Goal: Task Accomplishment & Management: Manage account settings

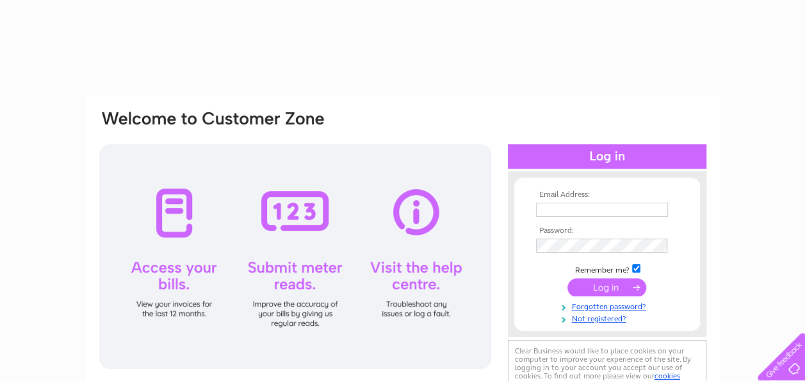
click at [601, 209] on input "text" at bounding box center [602, 209] width 132 height 14
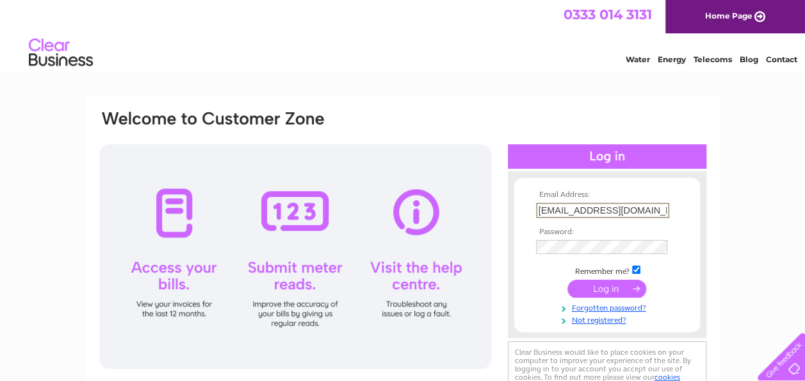
type input "[EMAIL_ADDRESS][DOMAIN_NAME][PERSON_NAME]"
click at [568, 280] on input "submit" at bounding box center [607, 289] width 79 height 18
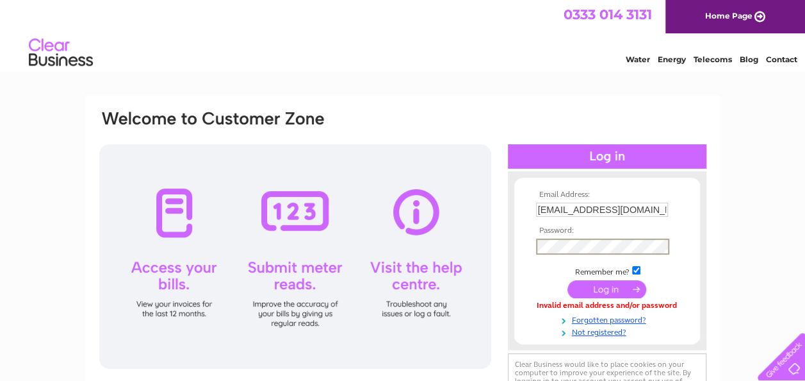
click at [568, 280] on input "submit" at bounding box center [607, 289] width 79 height 18
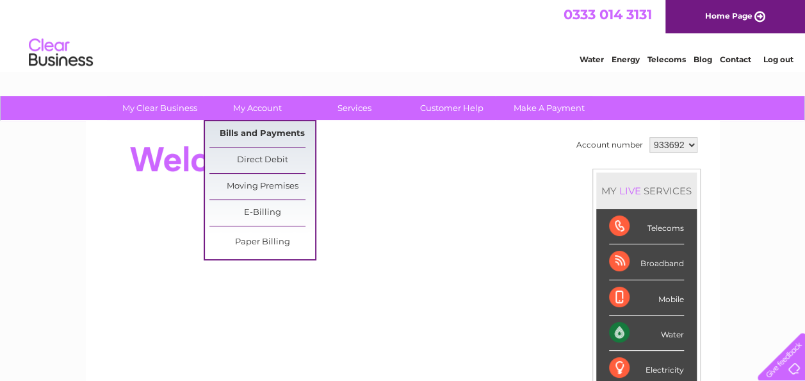
click at [260, 134] on link "Bills and Payments" at bounding box center [263, 134] width 106 height 26
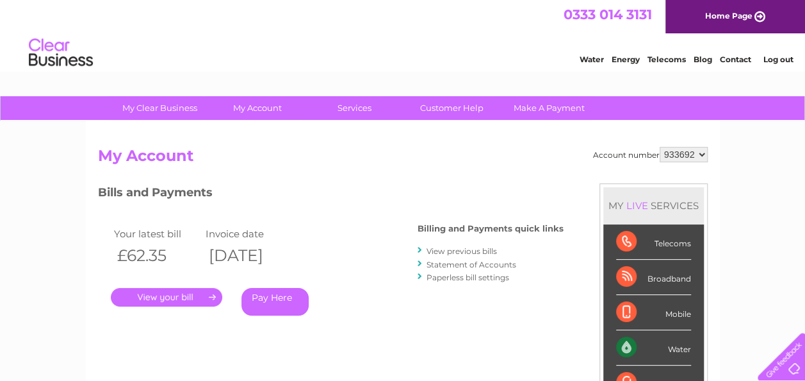
click at [197, 299] on link "." at bounding box center [166, 297] width 111 height 19
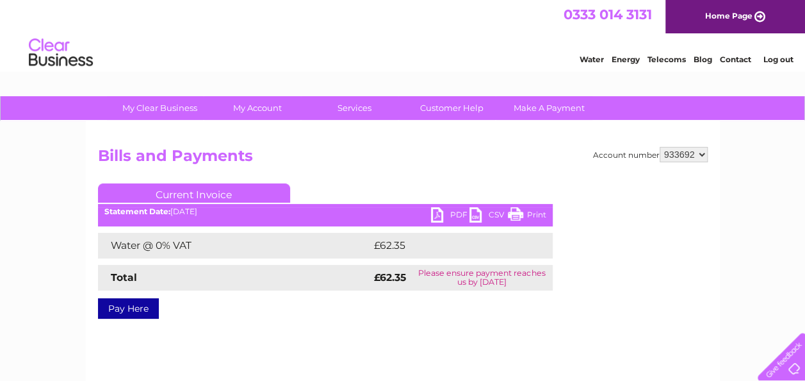
click at [452, 223] on link "PDF" at bounding box center [450, 216] width 38 height 19
click at [452, 212] on link "PDF" at bounding box center [450, 216] width 38 height 19
